Goal: Transaction & Acquisition: Obtain resource

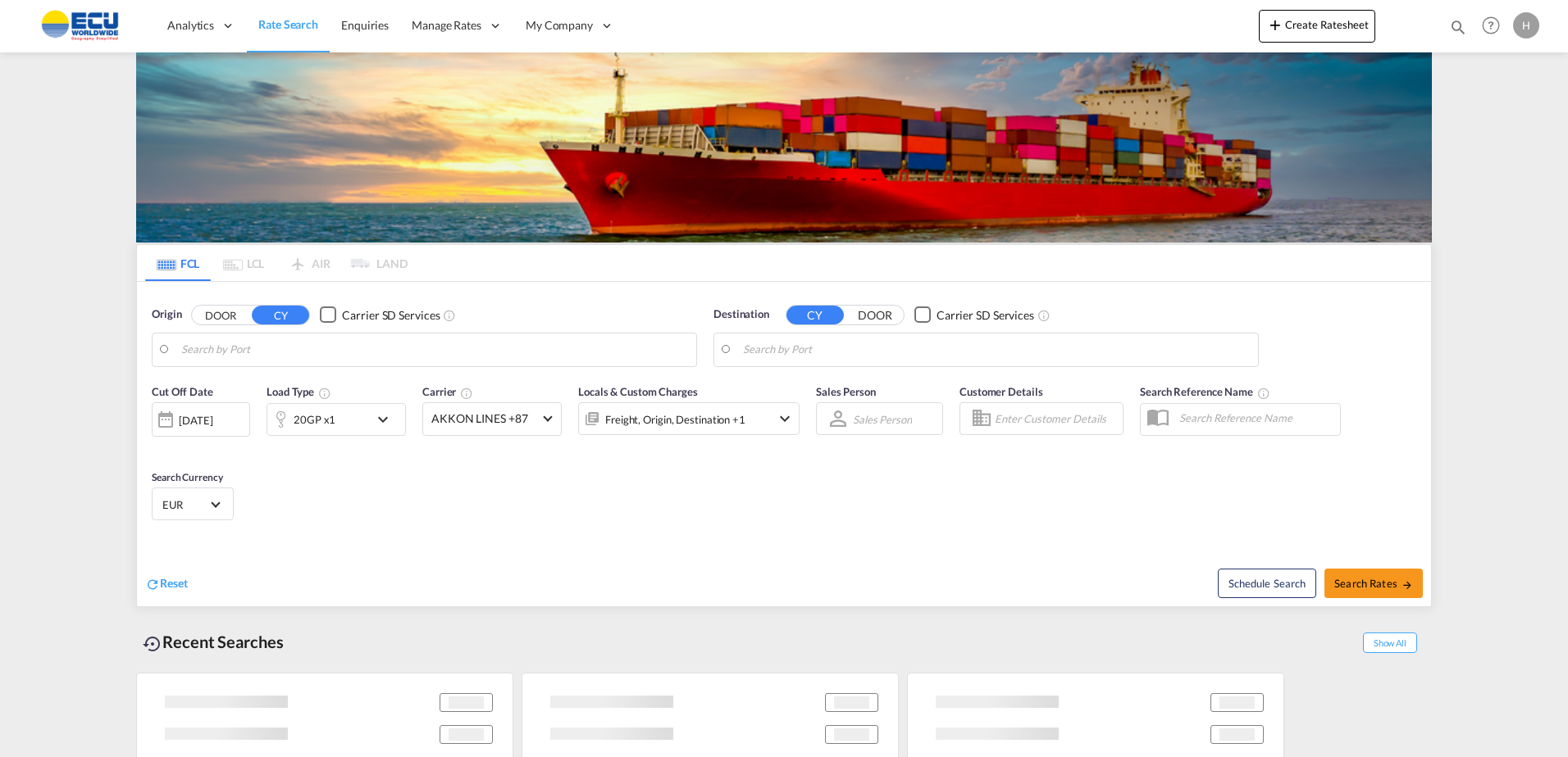
type input "[GEOGRAPHIC_DATA], [GEOGRAPHIC_DATA]"
type input "Alexandria ([GEOGRAPHIC_DATA]), EGALY"
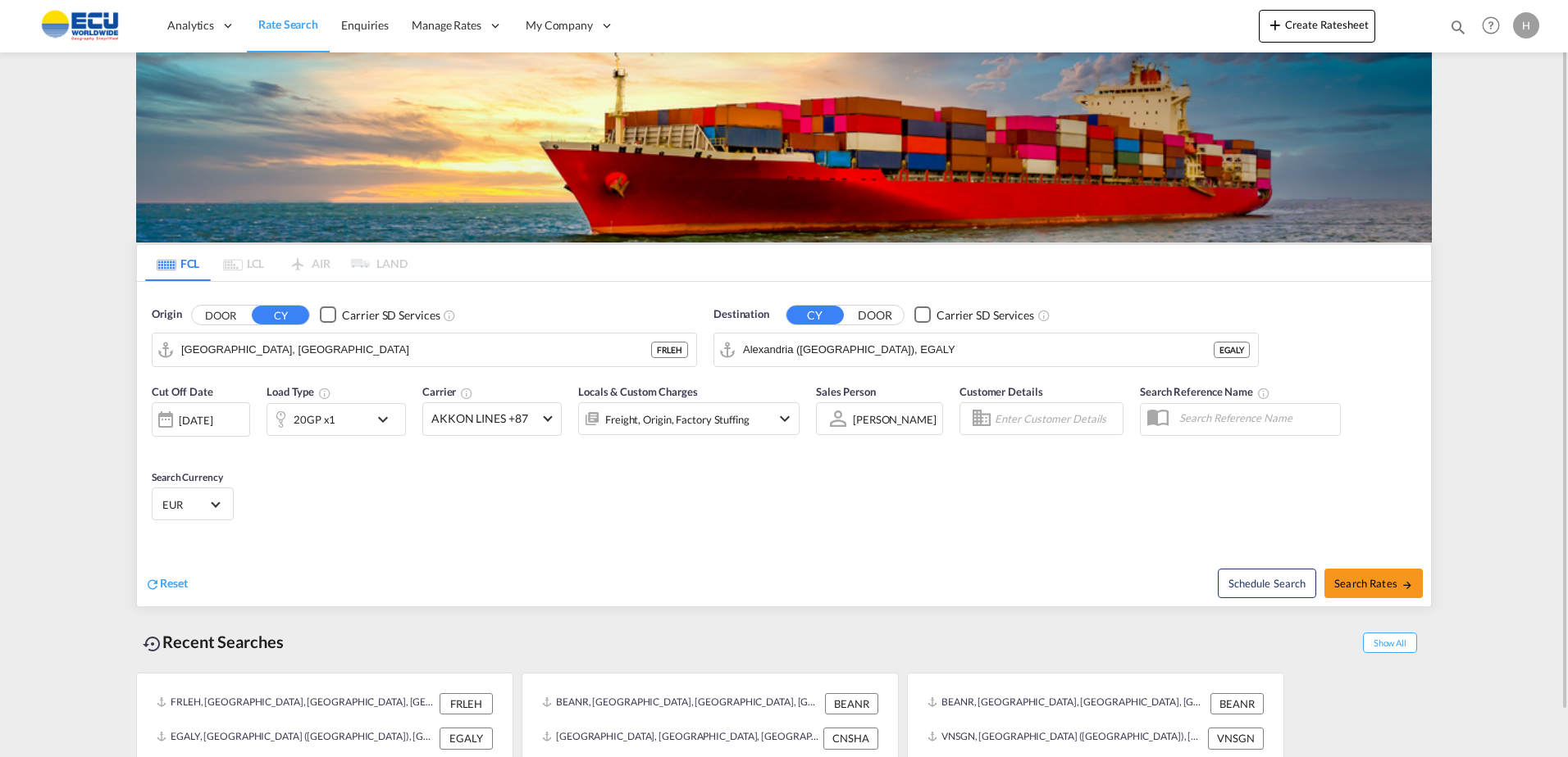
click at [378, 422] on md-icon "icon-chevron-down" at bounding box center [387, 419] width 28 height 20
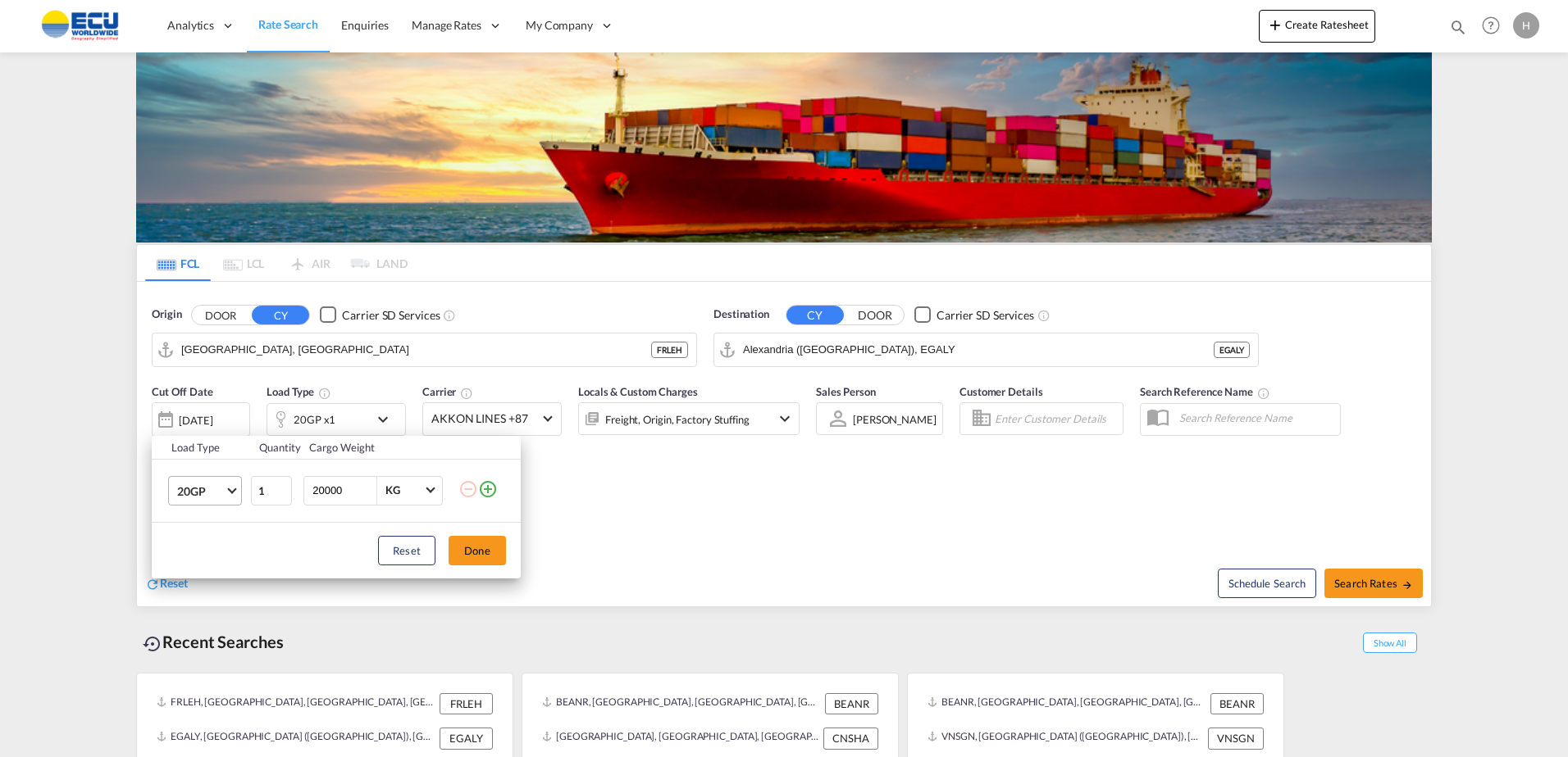
click at [233, 502] on md-select-value "20GP" at bounding box center [208, 491] width 66 height 28
click at [197, 571] on div "40HC" at bounding box center [192, 569] width 31 height 17
click at [490, 550] on button "Done" at bounding box center [478, 551] width 58 height 30
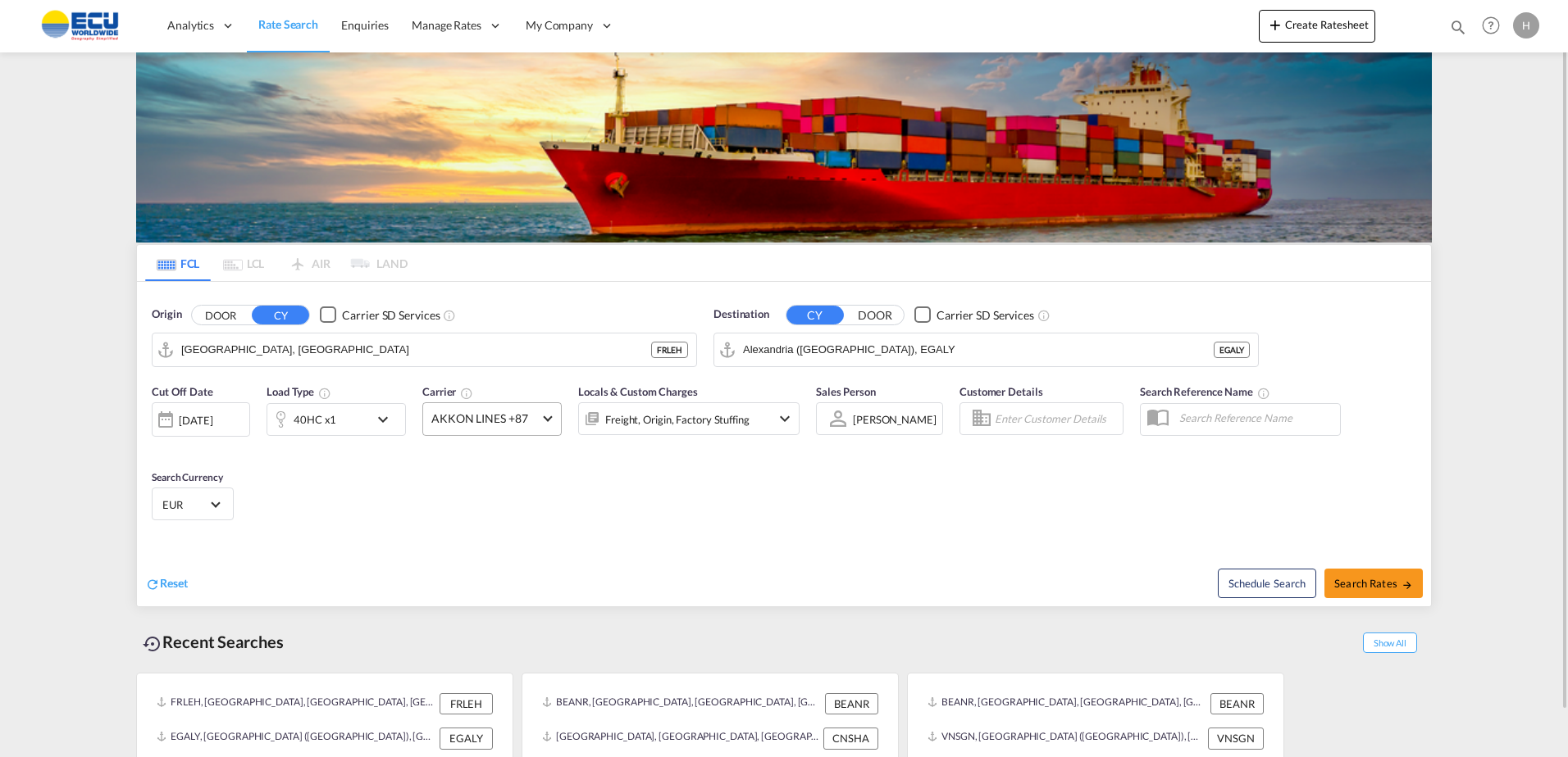
click at [544, 422] on md-select-value "AKKON LINES +87" at bounding box center [492, 419] width 138 height 32
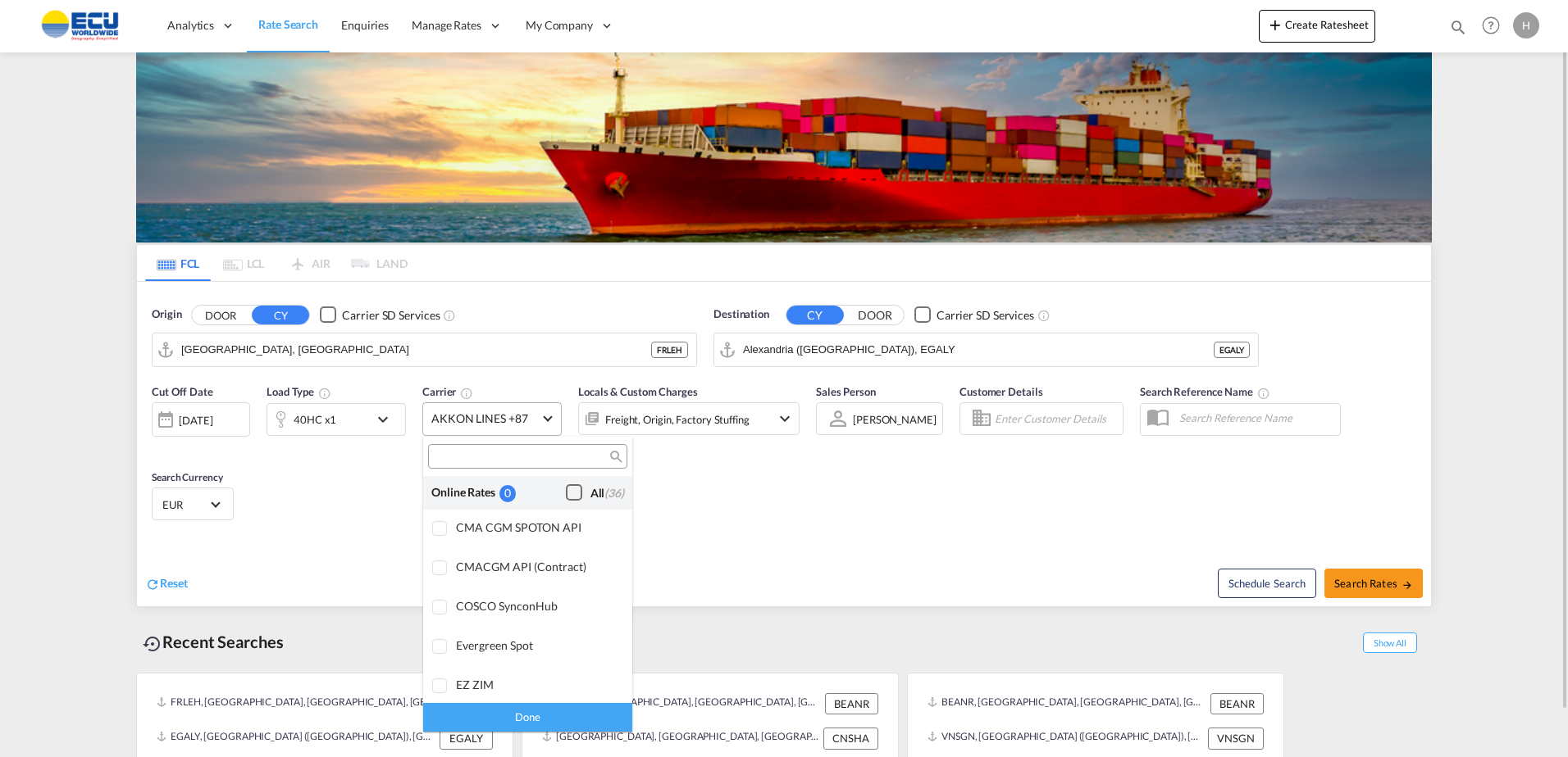
scroll to position [1395, 0]
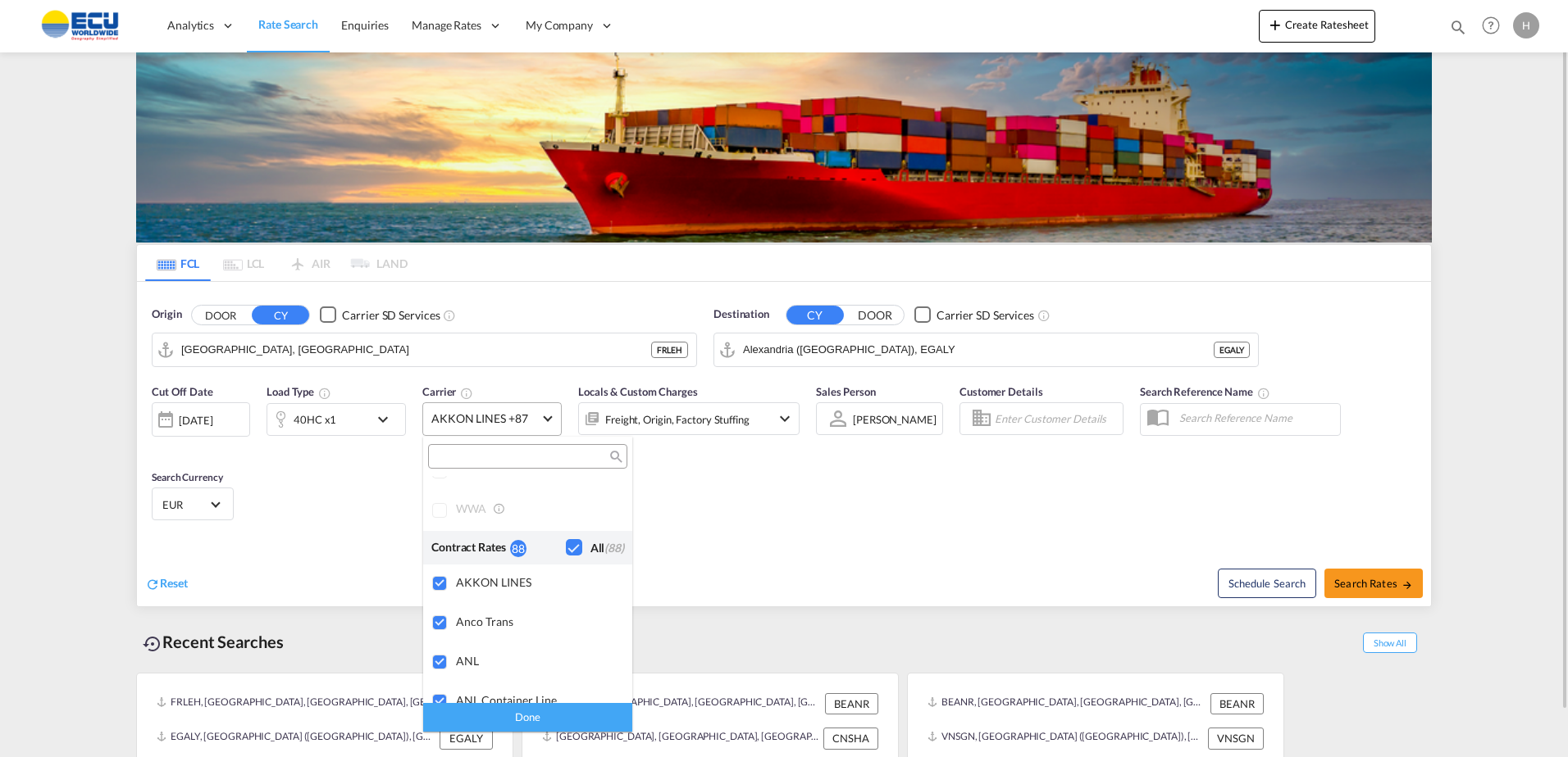
click at [544, 422] on md-backdrop at bounding box center [784, 378] width 1568 height 757
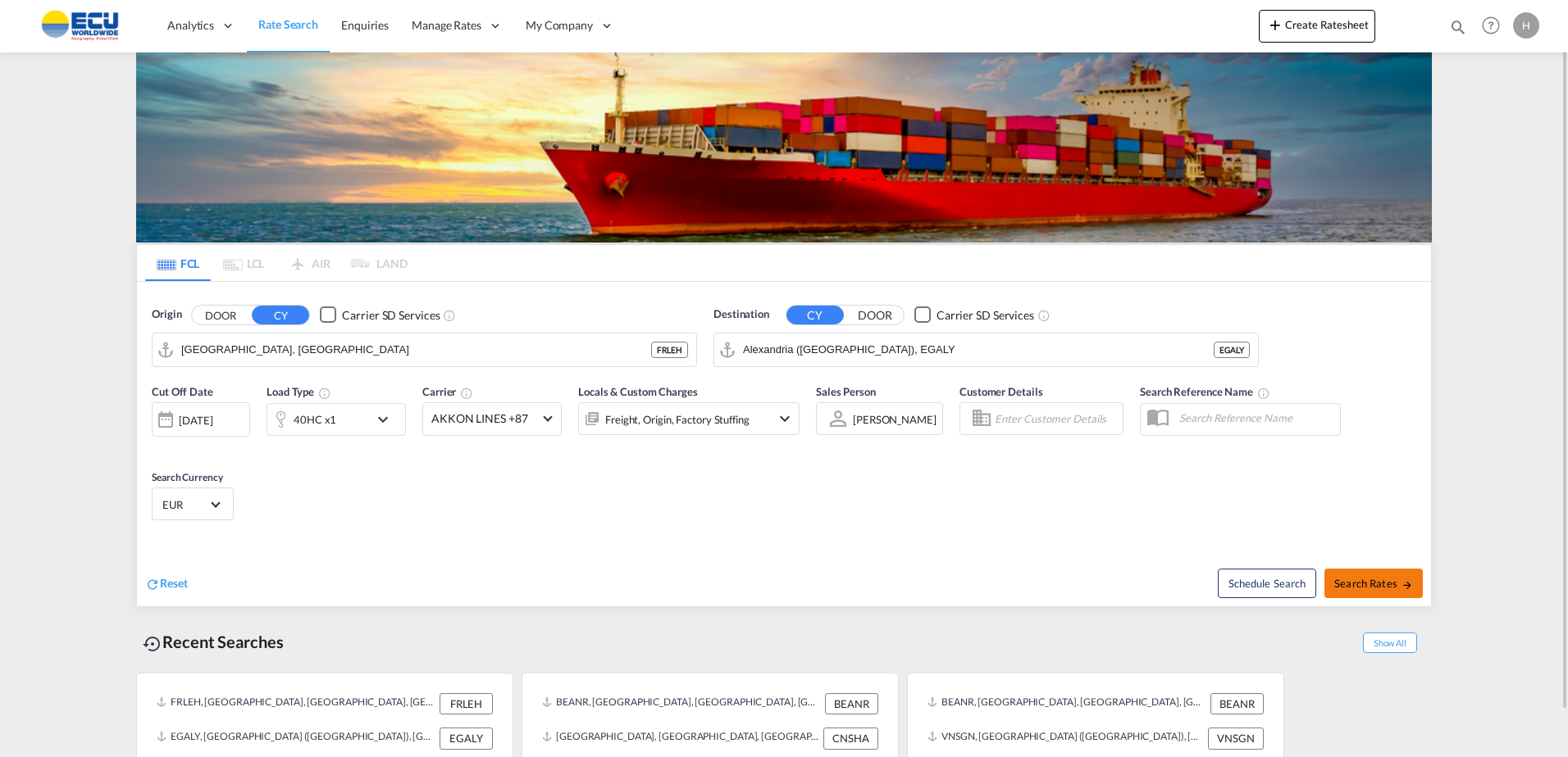
click at [1337, 591] on button "Search Rates" at bounding box center [1373, 584] width 99 height 30
type input "FRLEH to EGALY / [DATE]"
